Goal: Find specific page/section

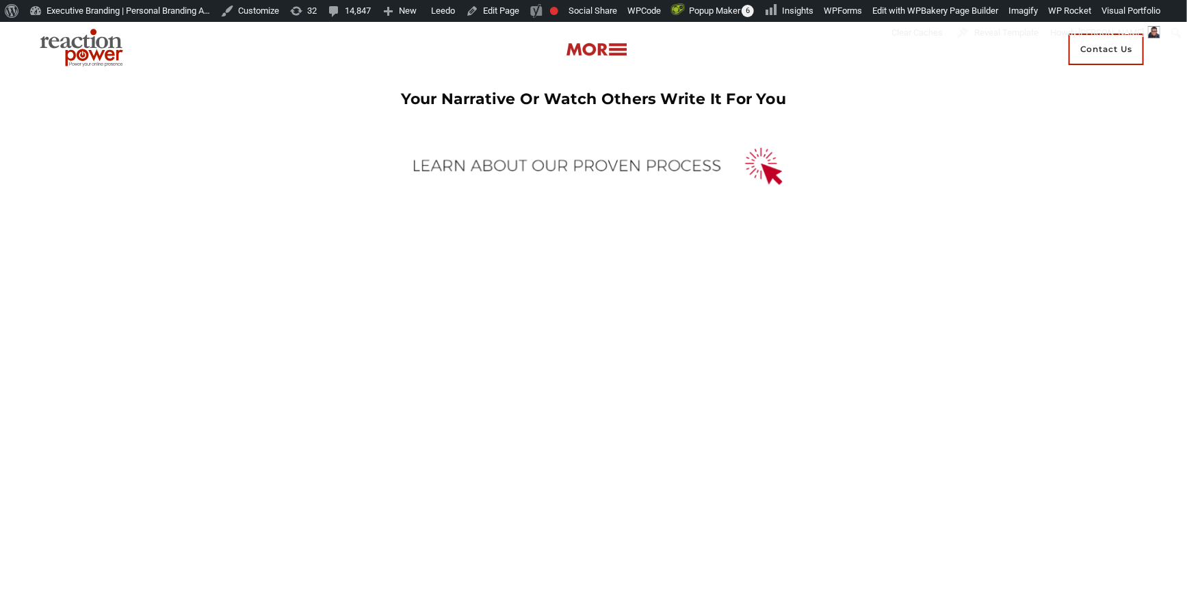
scroll to position [933, 0]
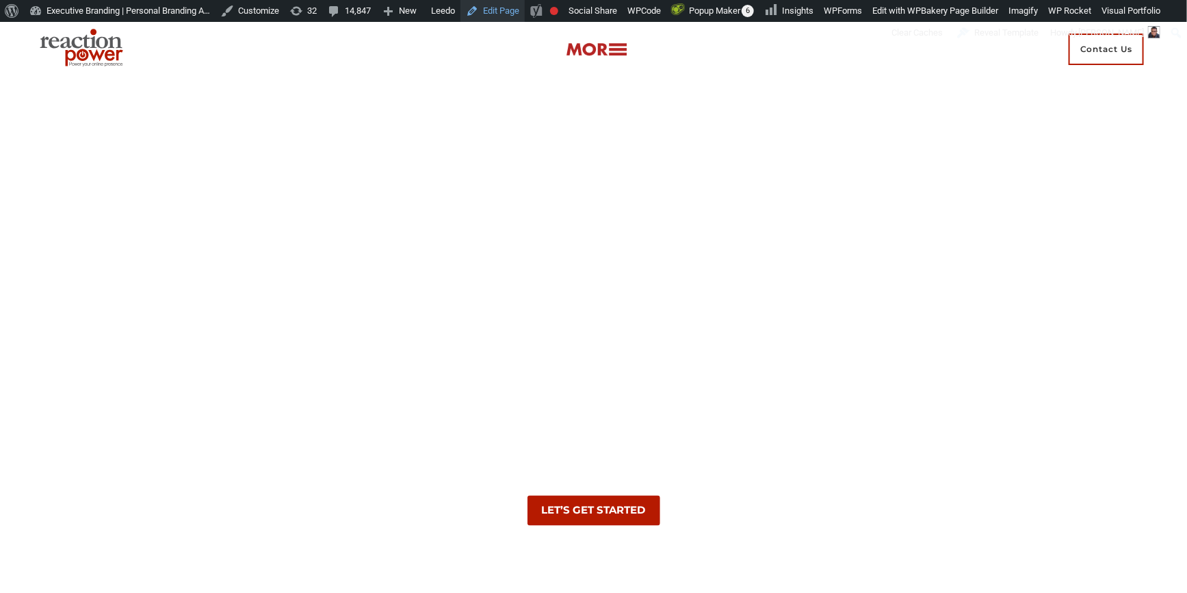
click at [493, 17] on link "Edit Page" at bounding box center [493, 11] width 64 height 22
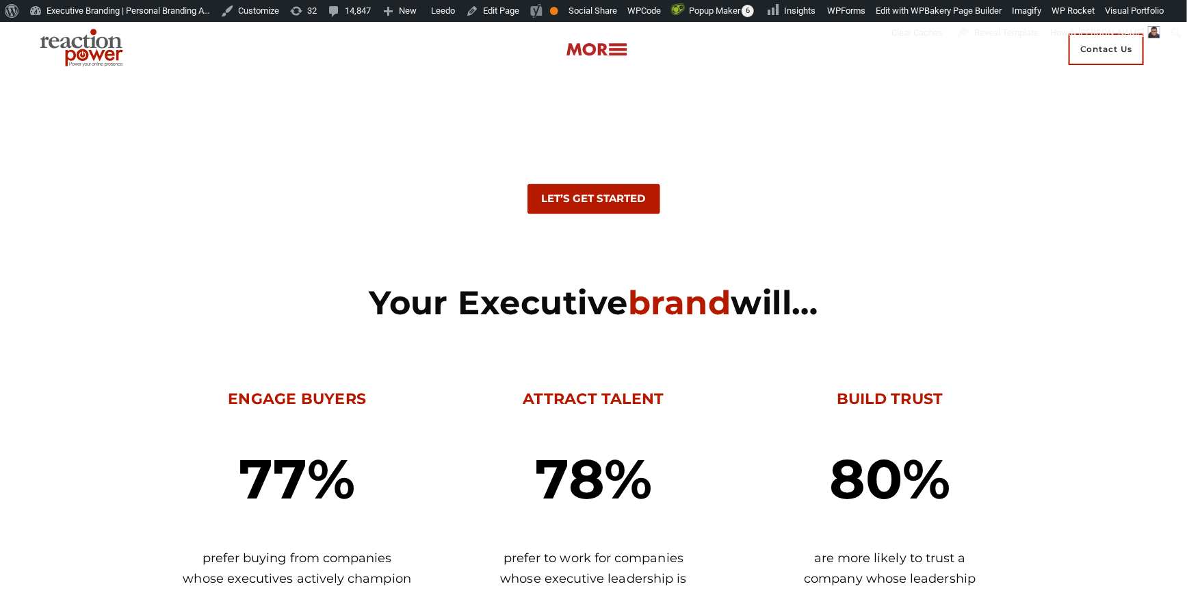
scroll to position [1493, 0]
